Goal: Task Accomplishment & Management: Use online tool/utility

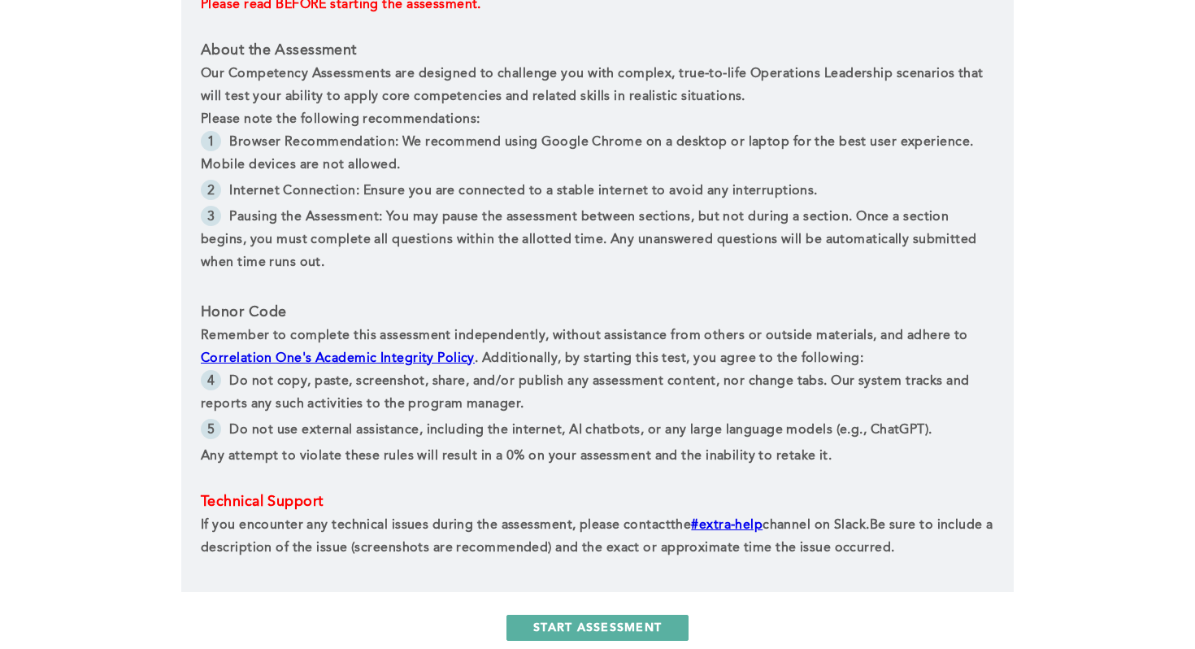
scroll to position [709, 0]
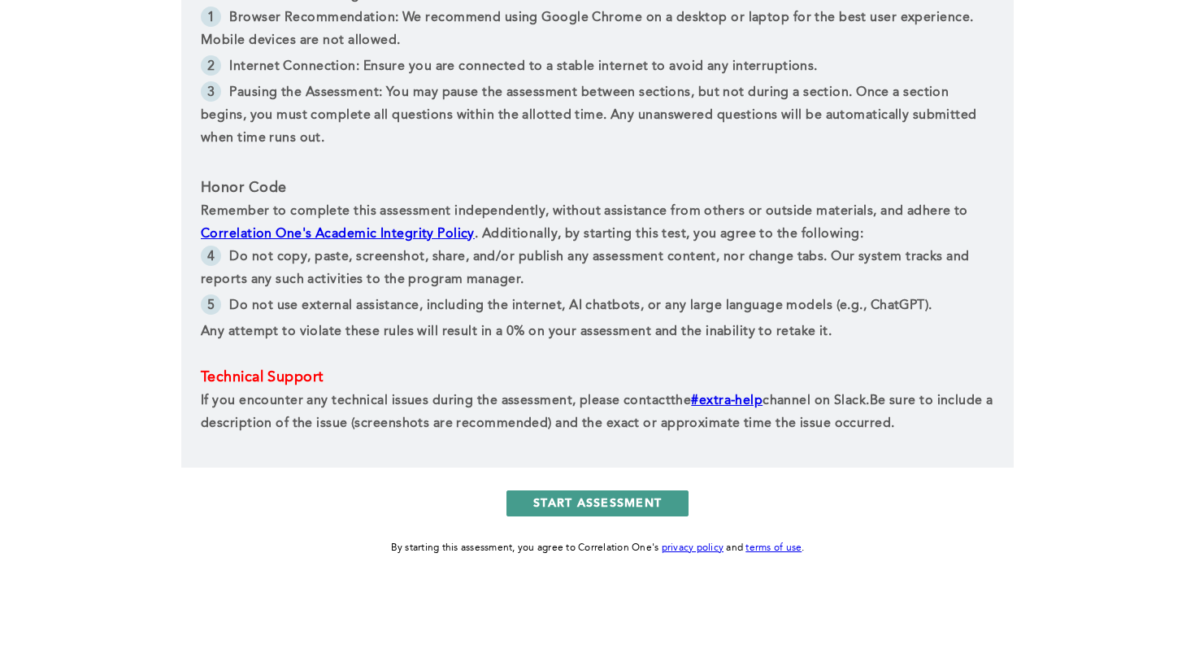
click at [600, 502] on button "START ASSESSMENT" at bounding box center [598, 503] width 182 height 26
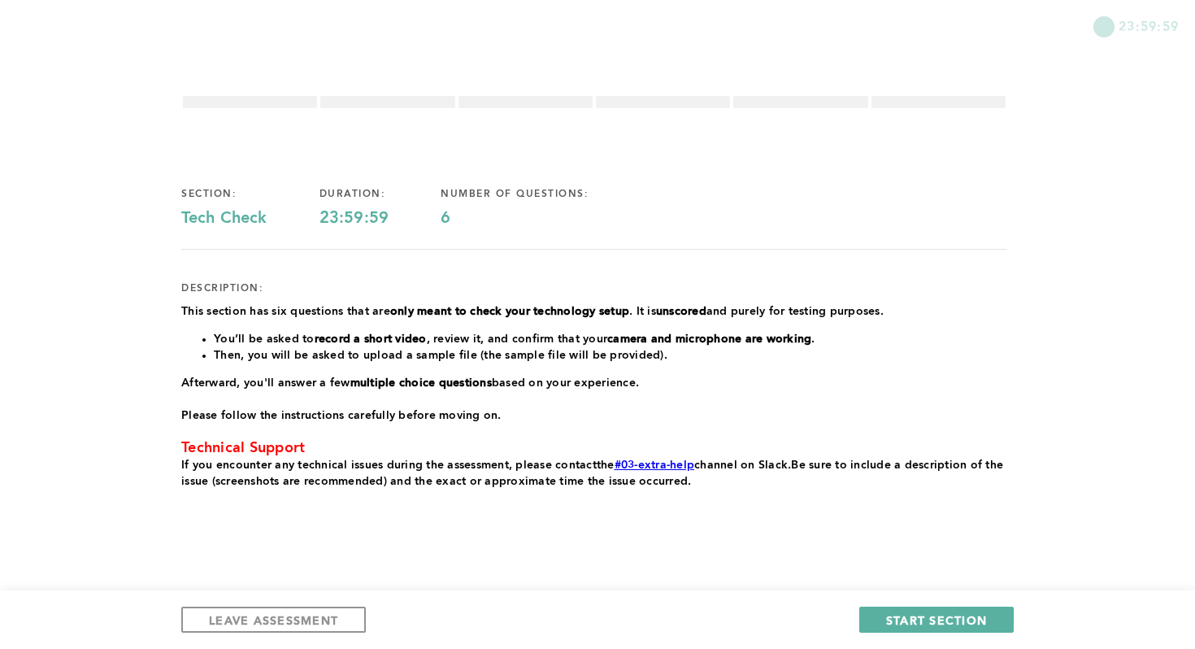
scroll to position [16, 0]
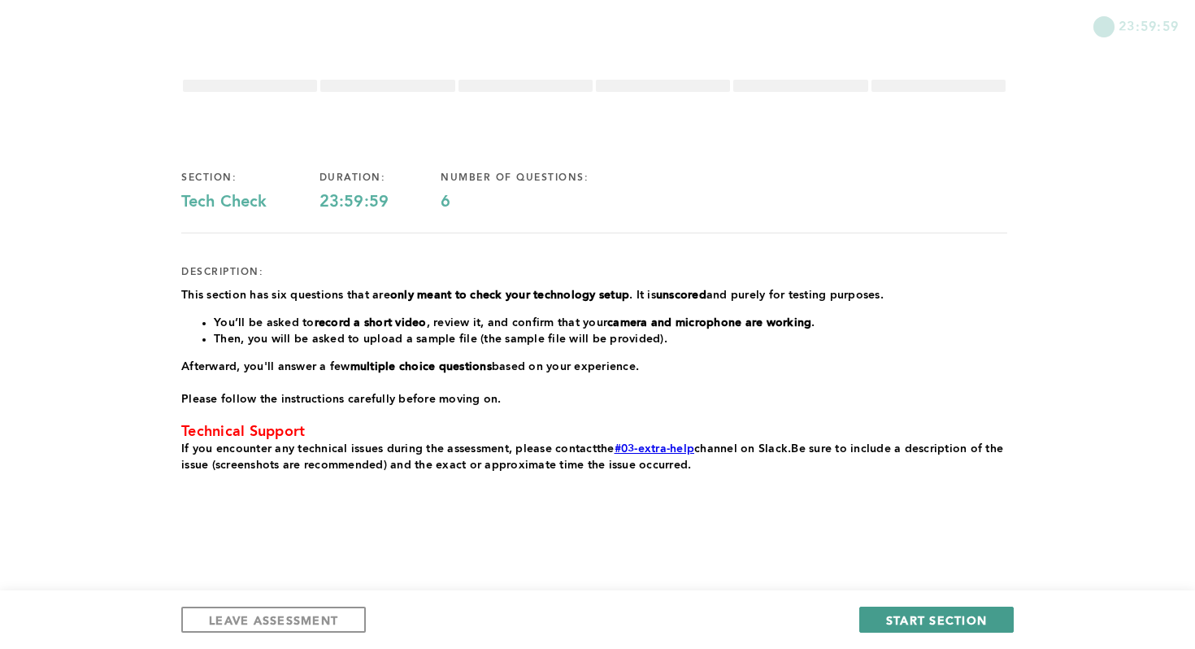
click at [885, 616] on button "START SECTION" at bounding box center [936, 620] width 154 height 26
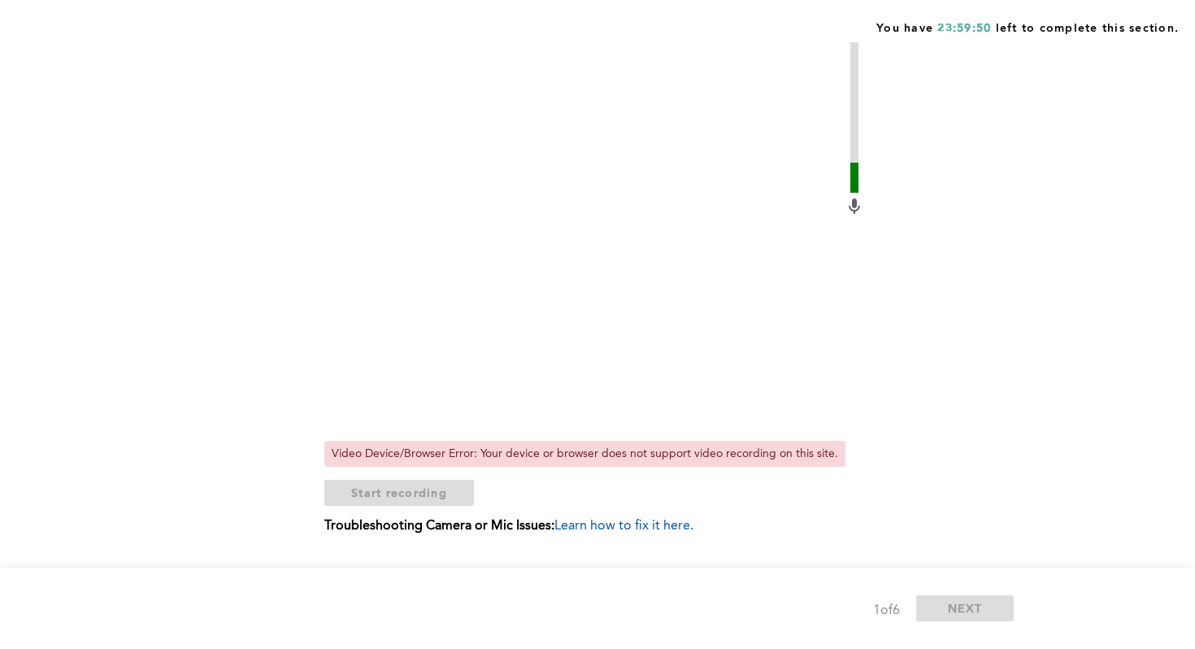
scroll to position [433, 0]
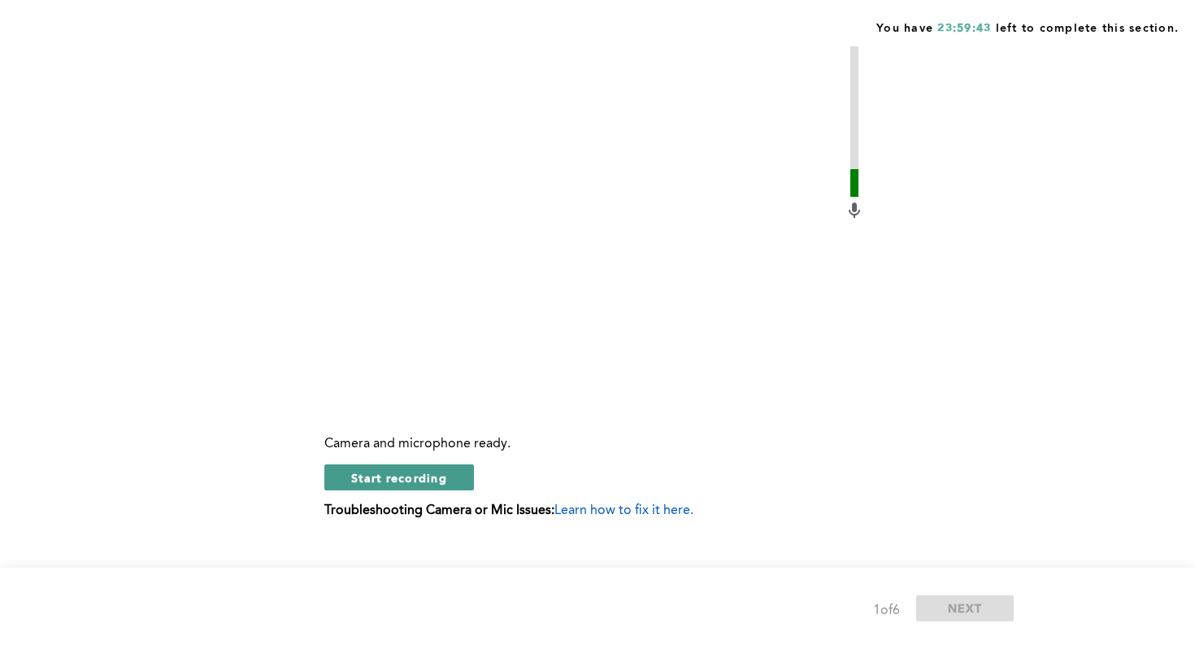
click at [449, 471] on button "Start recording" at bounding box center [399, 477] width 150 height 26
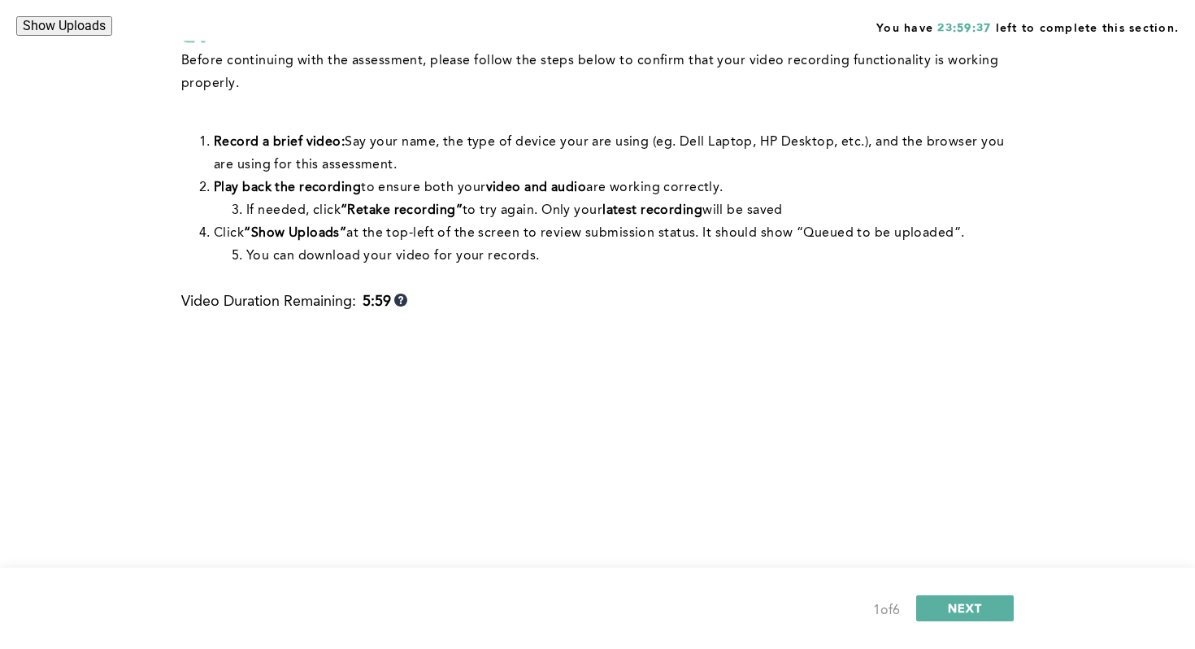
scroll to position [136, 0]
